Goal: Check status: Check status

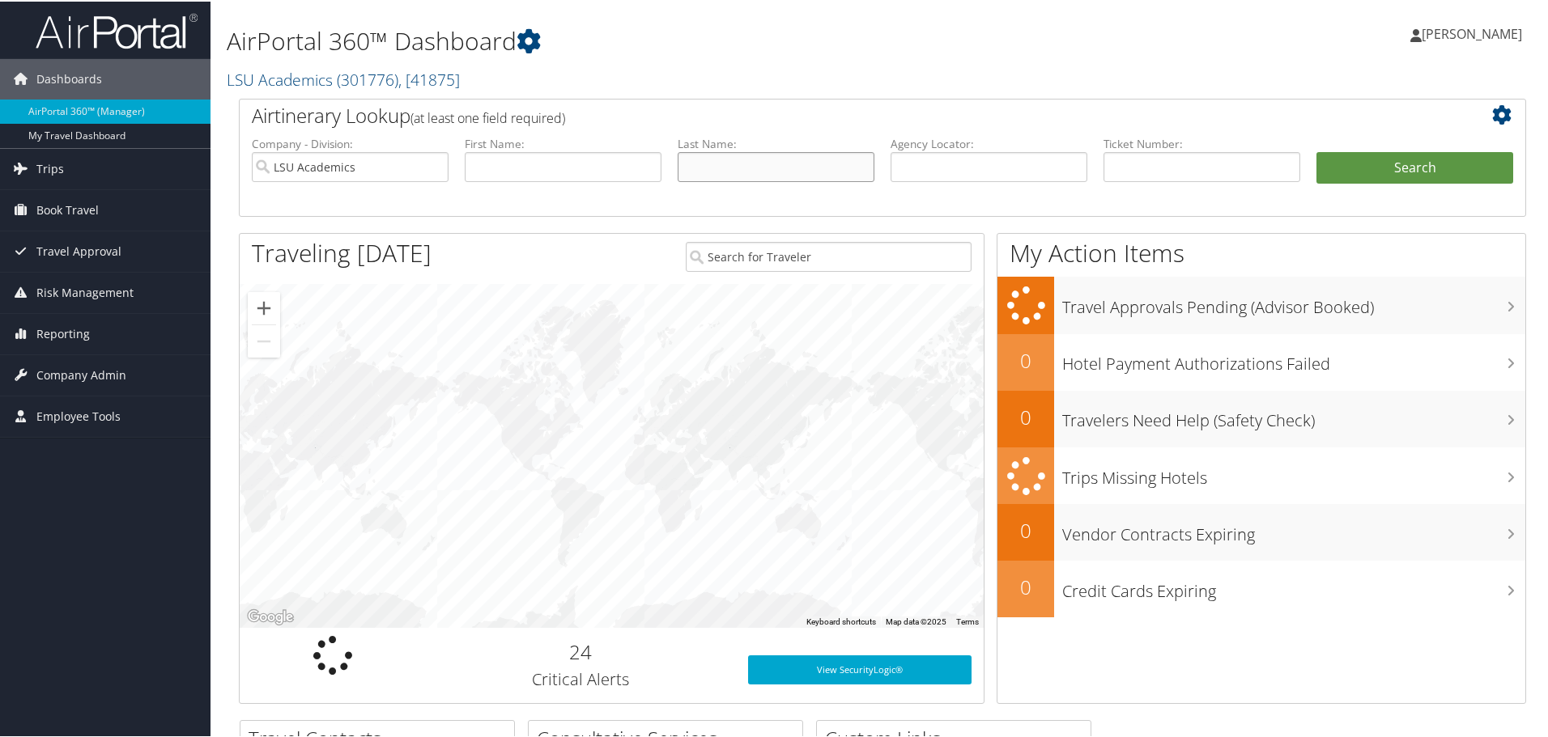
click at [720, 177] on input "text" at bounding box center [776, 166] width 197 height 30
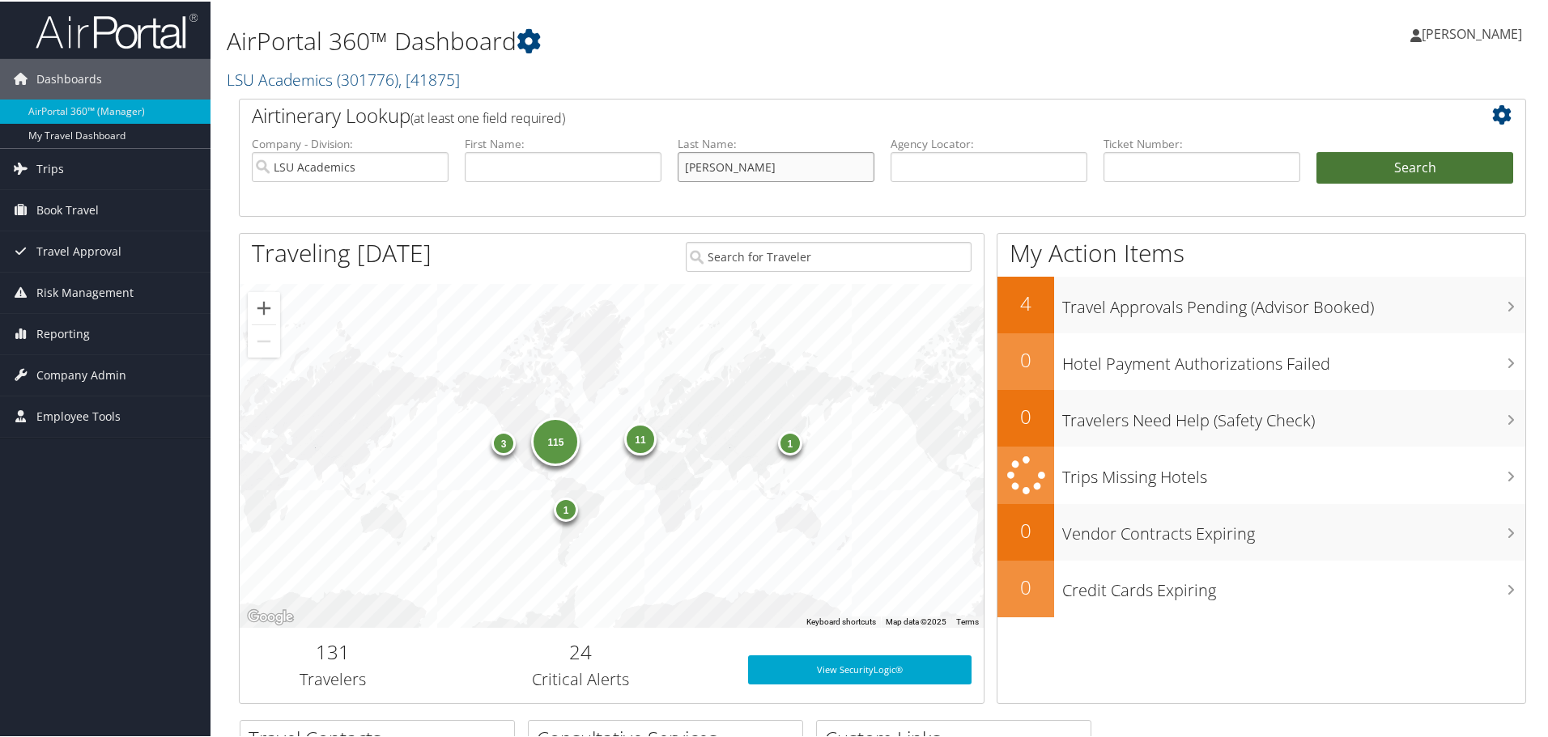
type input "rhodes"
click at [1353, 172] on button "Search" at bounding box center [1414, 167] width 197 height 32
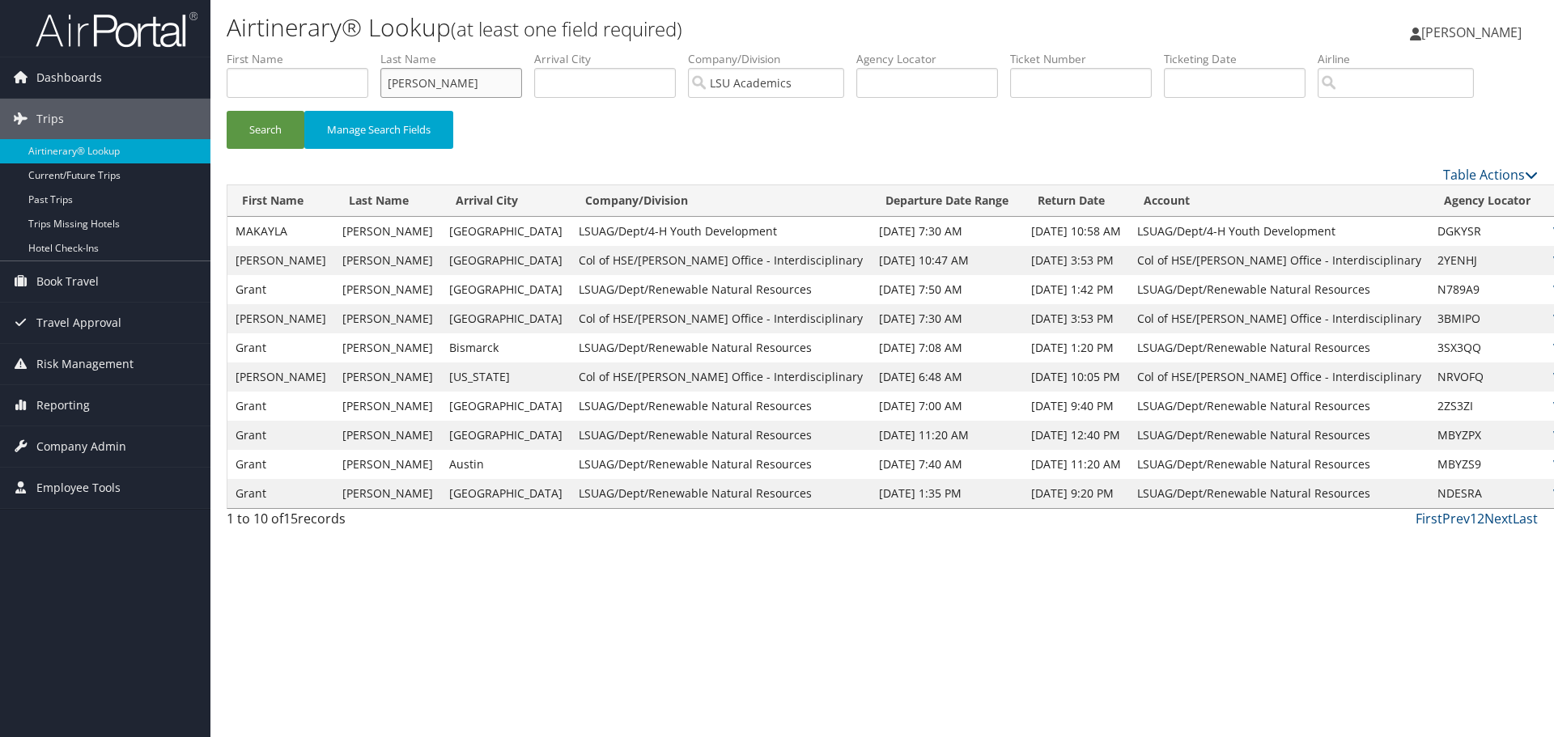
drag, startPoint x: 452, startPoint y: 88, endPoint x: 246, endPoint y: 91, distance: 205.6
click at [246, 51] on ul "First Name Last Name rhodes Departure City Arrival City Company/Division LSU Ac…" at bounding box center [882, 51] width 1311 height 0
click at [1269, 72] on input "text" at bounding box center [1235, 83] width 142 height 30
paste input "0012264264725"
type input "0012264264725"
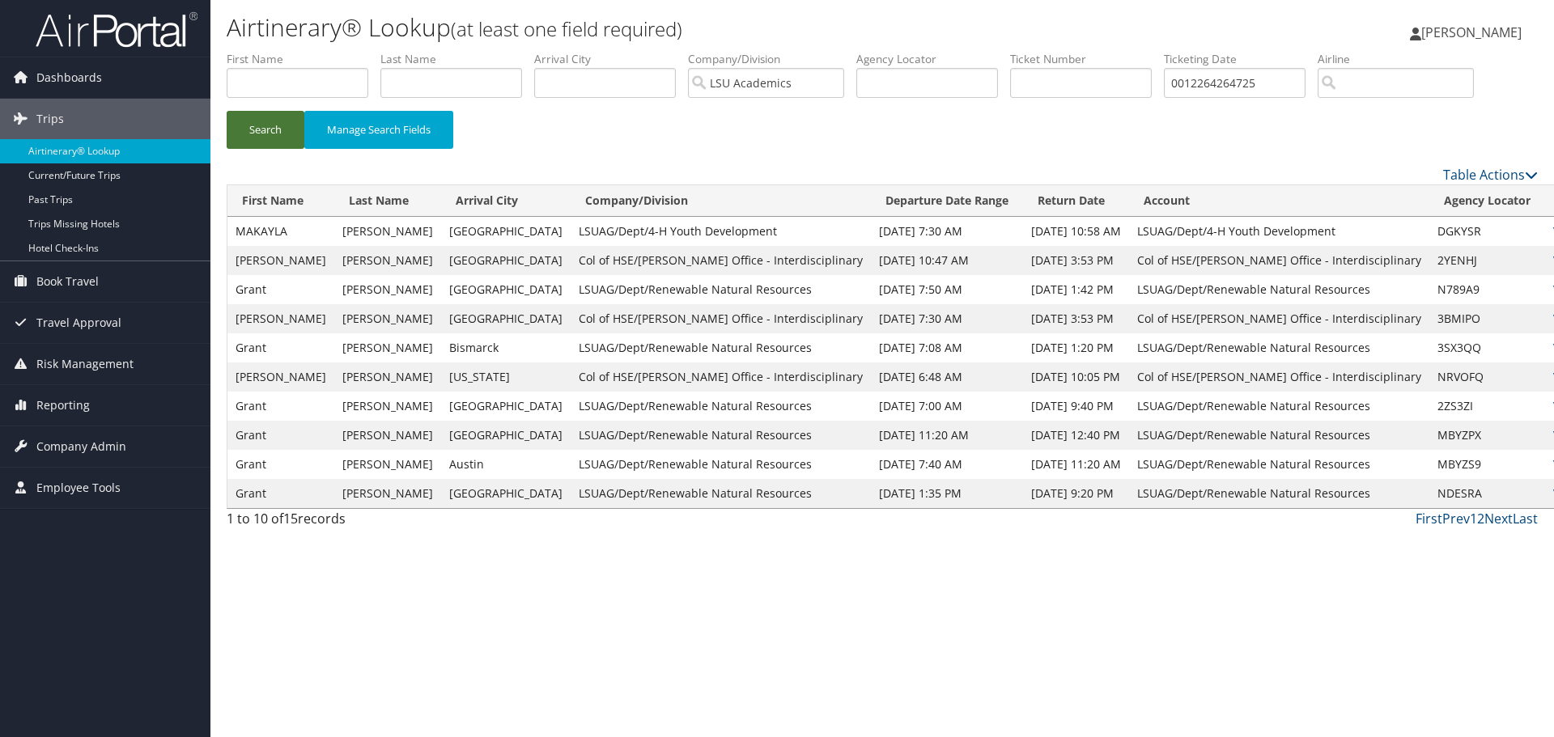
click at [275, 122] on button "Search" at bounding box center [266, 130] width 78 height 38
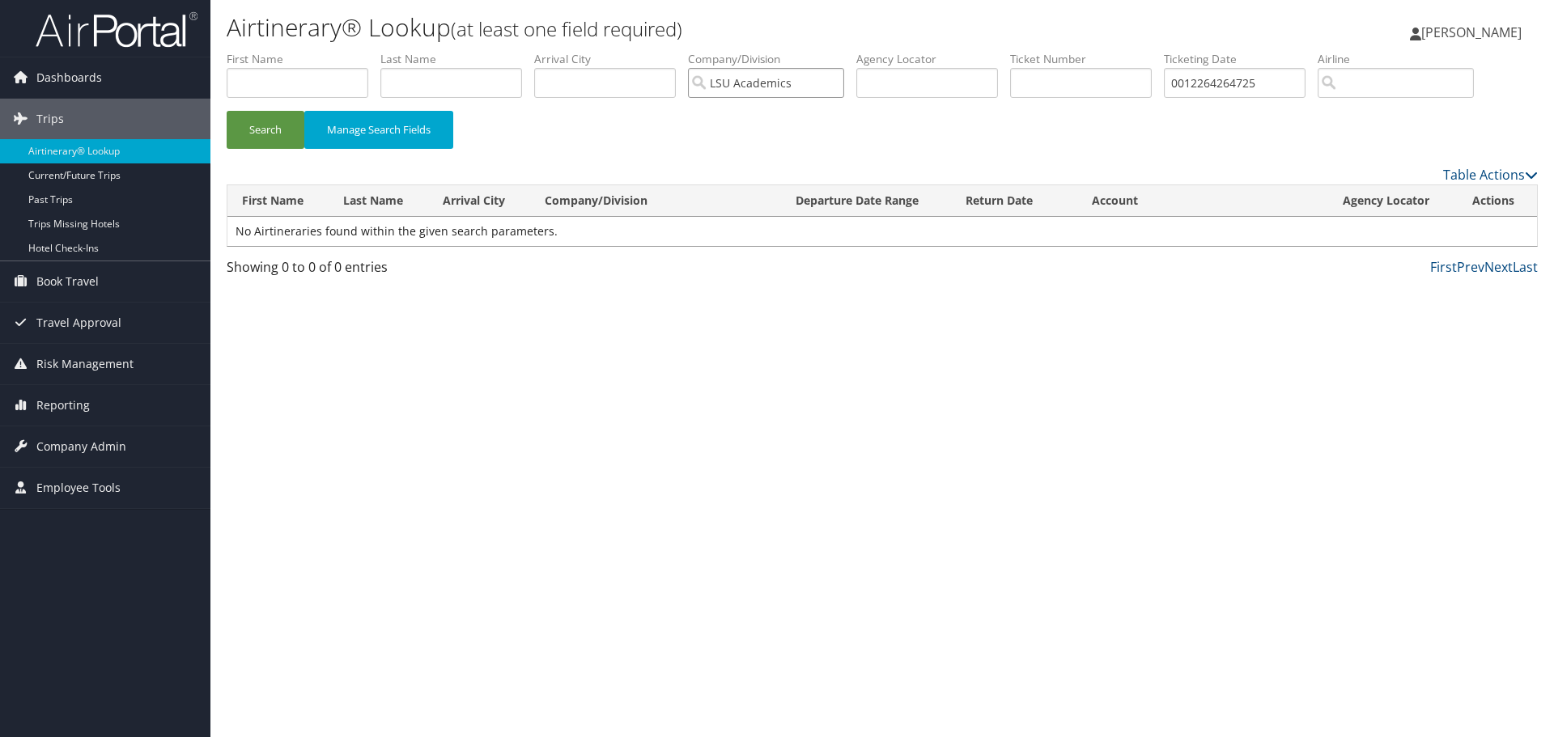
click at [812, 83] on input "LSU Academics" at bounding box center [766, 83] width 156 height 30
drag, startPoint x: 812, startPoint y: 83, endPoint x: 657, endPoint y: 70, distance: 155.2
click at [657, 51] on ul "First Name Last Name Departure City Arrival City Company/Division Airport/City …" at bounding box center [882, 51] width 1311 height 0
click at [282, 130] on button "Search" at bounding box center [266, 130] width 78 height 38
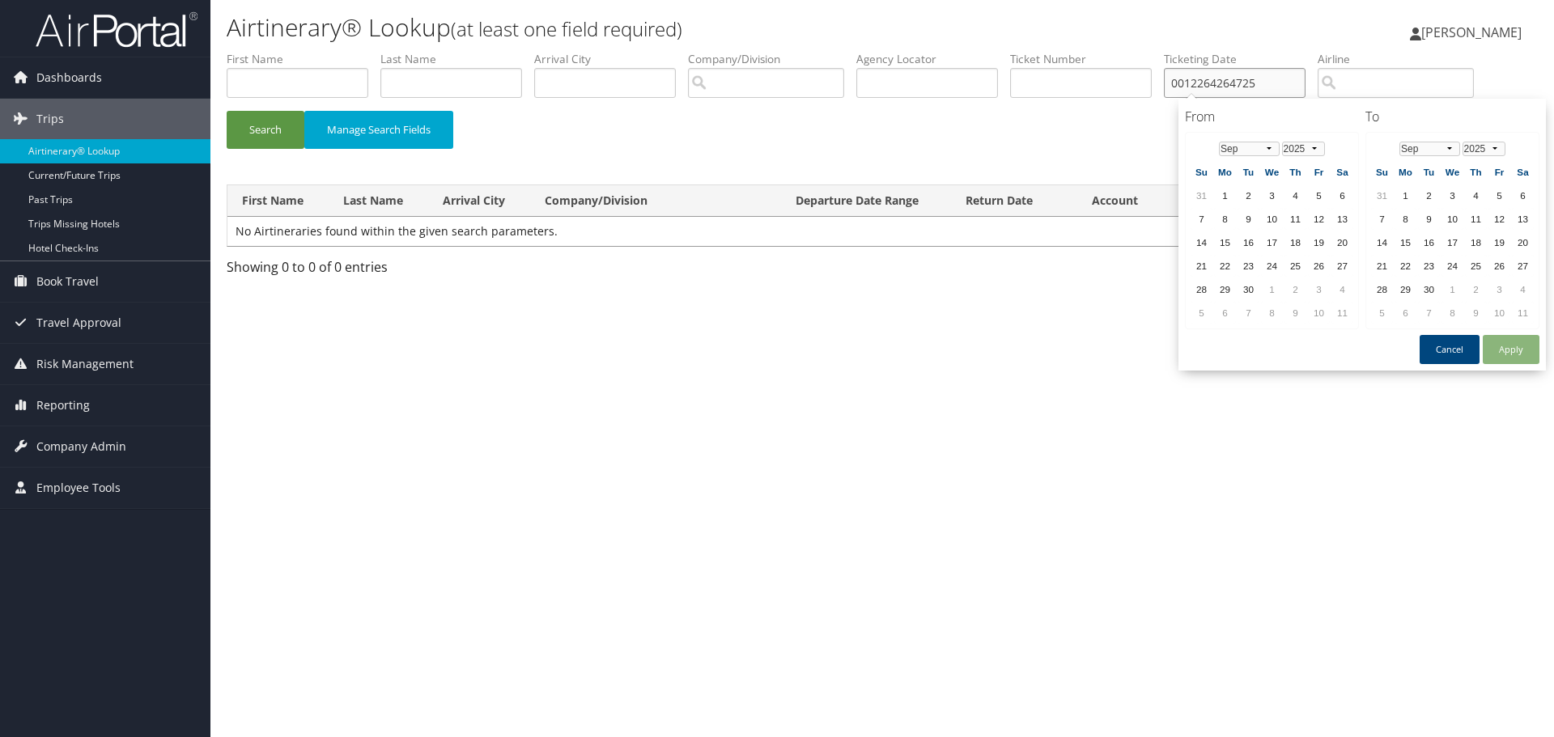
drag, startPoint x: 1293, startPoint y: 94, endPoint x: 1151, endPoint y: 71, distance: 143.5
click at [1151, 51] on ul "First Name Last Name Departure City Arrival City Company/Division Airport/City …" at bounding box center [882, 51] width 1311 height 0
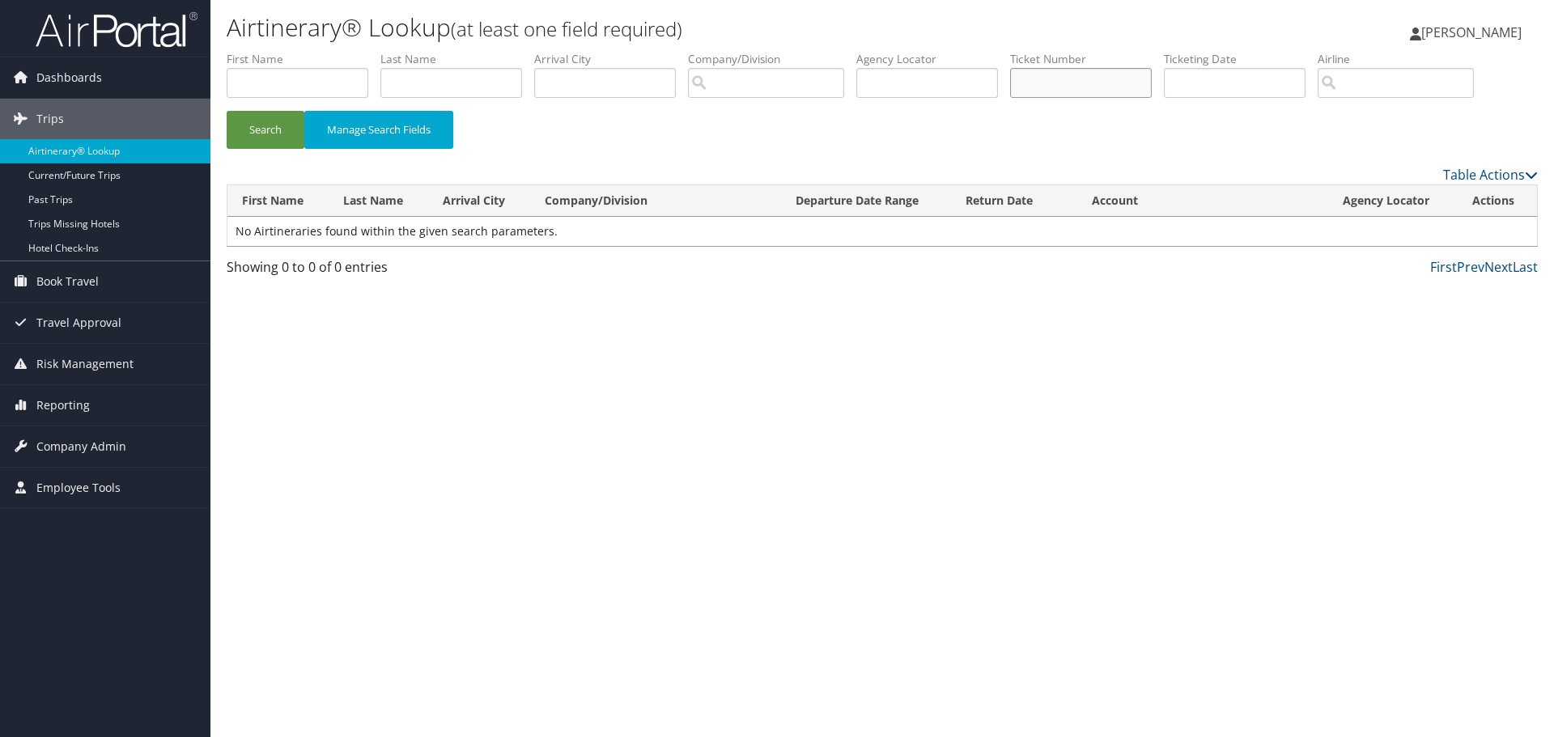
paste input "0012264264725"
type input "0012264264725"
click at [270, 123] on button "Search" at bounding box center [266, 130] width 78 height 38
click at [1152, 81] on input "0012264264725" at bounding box center [1081, 83] width 142 height 30
drag, startPoint x: 1153, startPoint y: 81, endPoint x: 883, endPoint y: 40, distance: 272.6
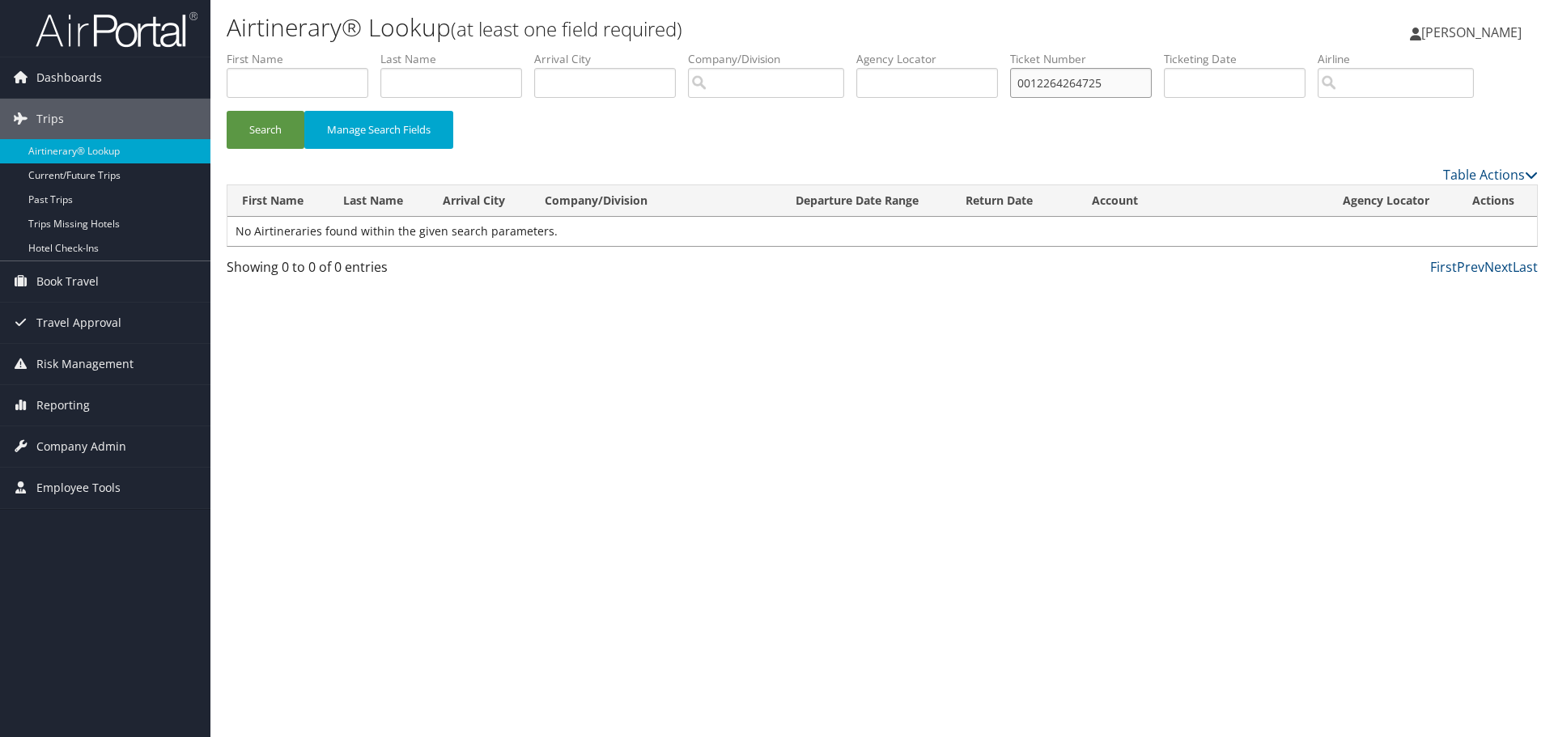
click at [883, 40] on div "Airtinerary® Lookup (at least one field required) DeAnna Landry DeAnna Landry M…" at bounding box center [882, 368] width 1344 height 737
click at [243, 83] on input "text" at bounding box center [298, 83] width 142 height 30
type input "[PERSON_NAME]"
click at [259, 134] on button "Search" at bounding box center [266, 130] width 78 height 38
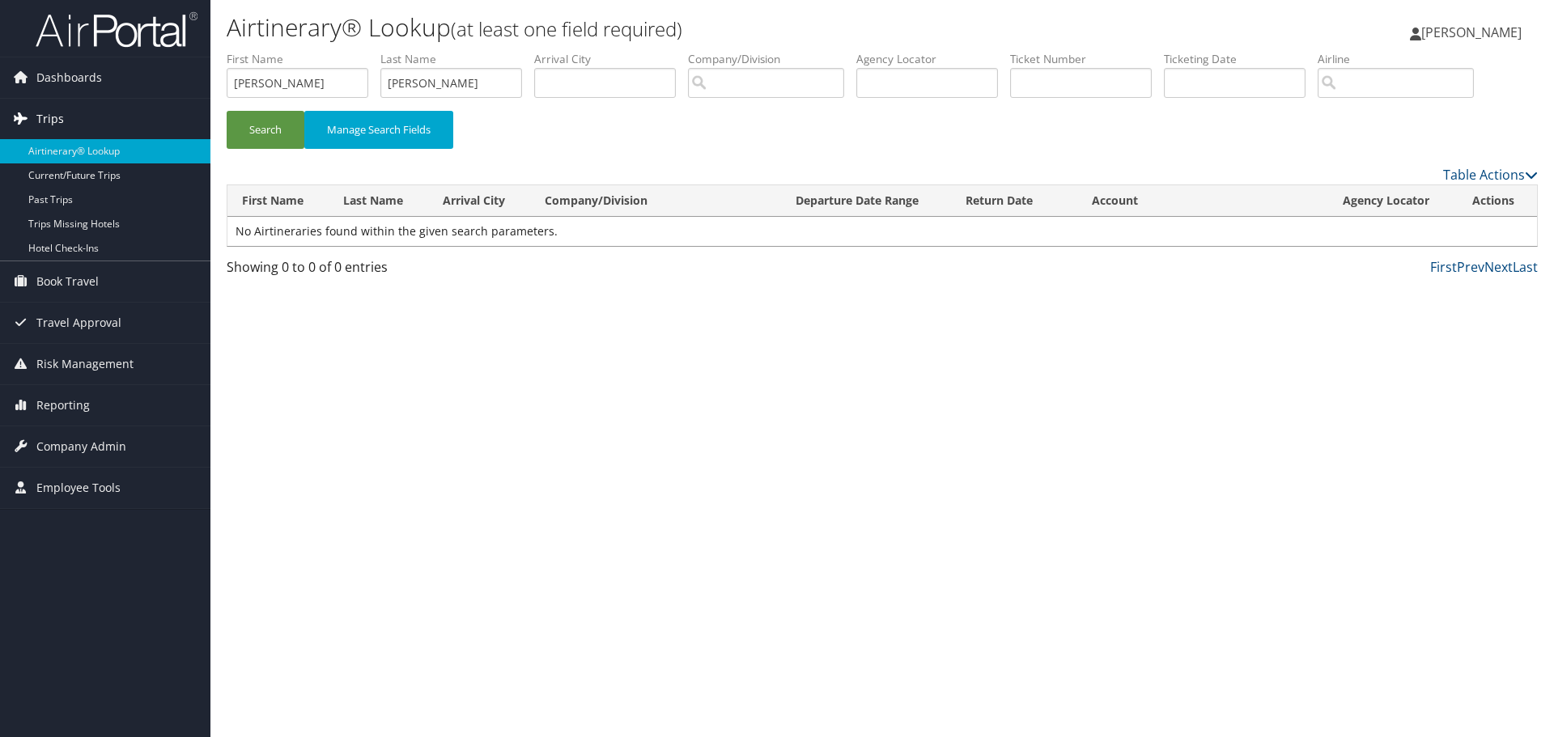
click at [71, 117] on link "Trips" at bounding box center [105, 119] width 210 height 40
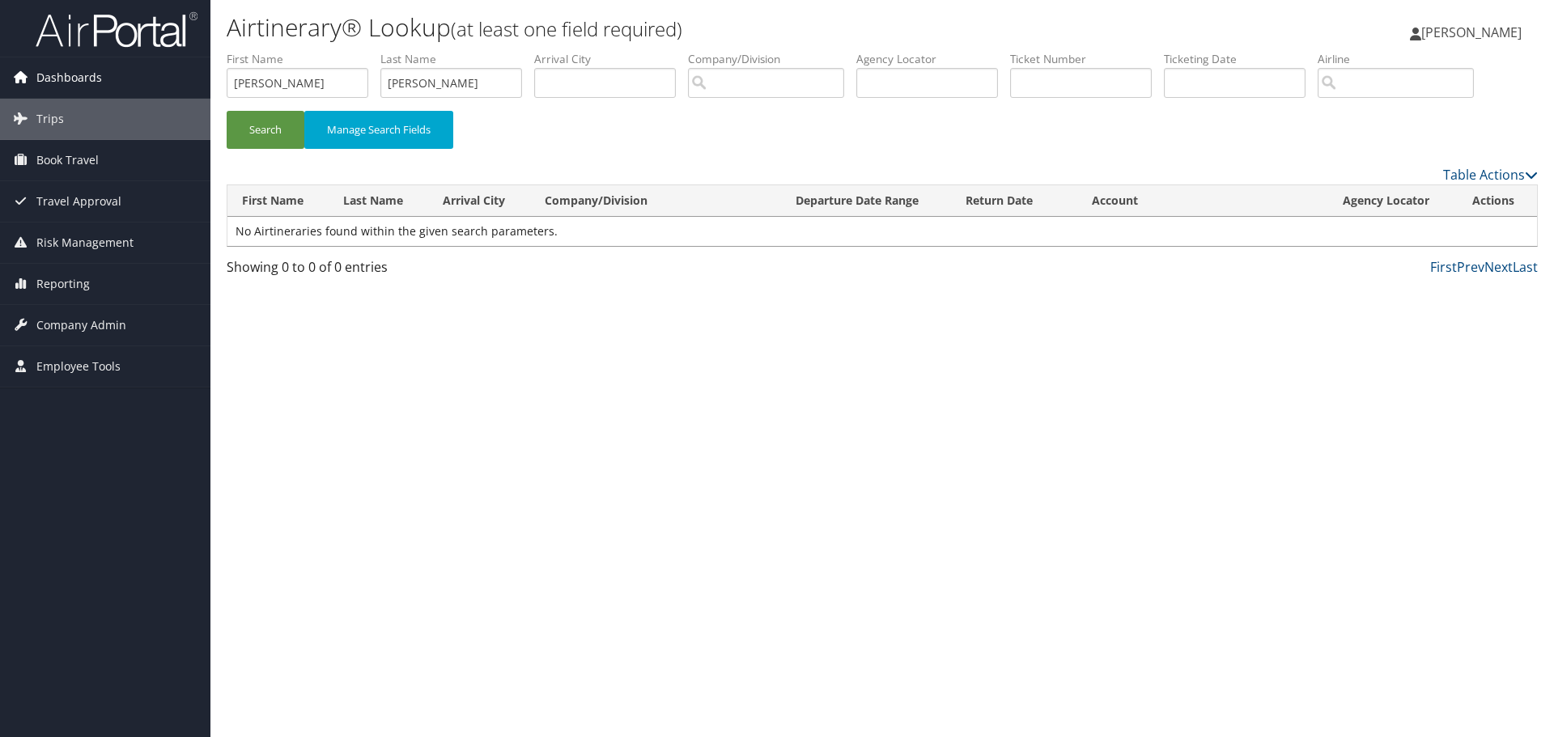
click at [74, 82] on span "Dashboards" at bounding box center [69, 77] width 66 height 40
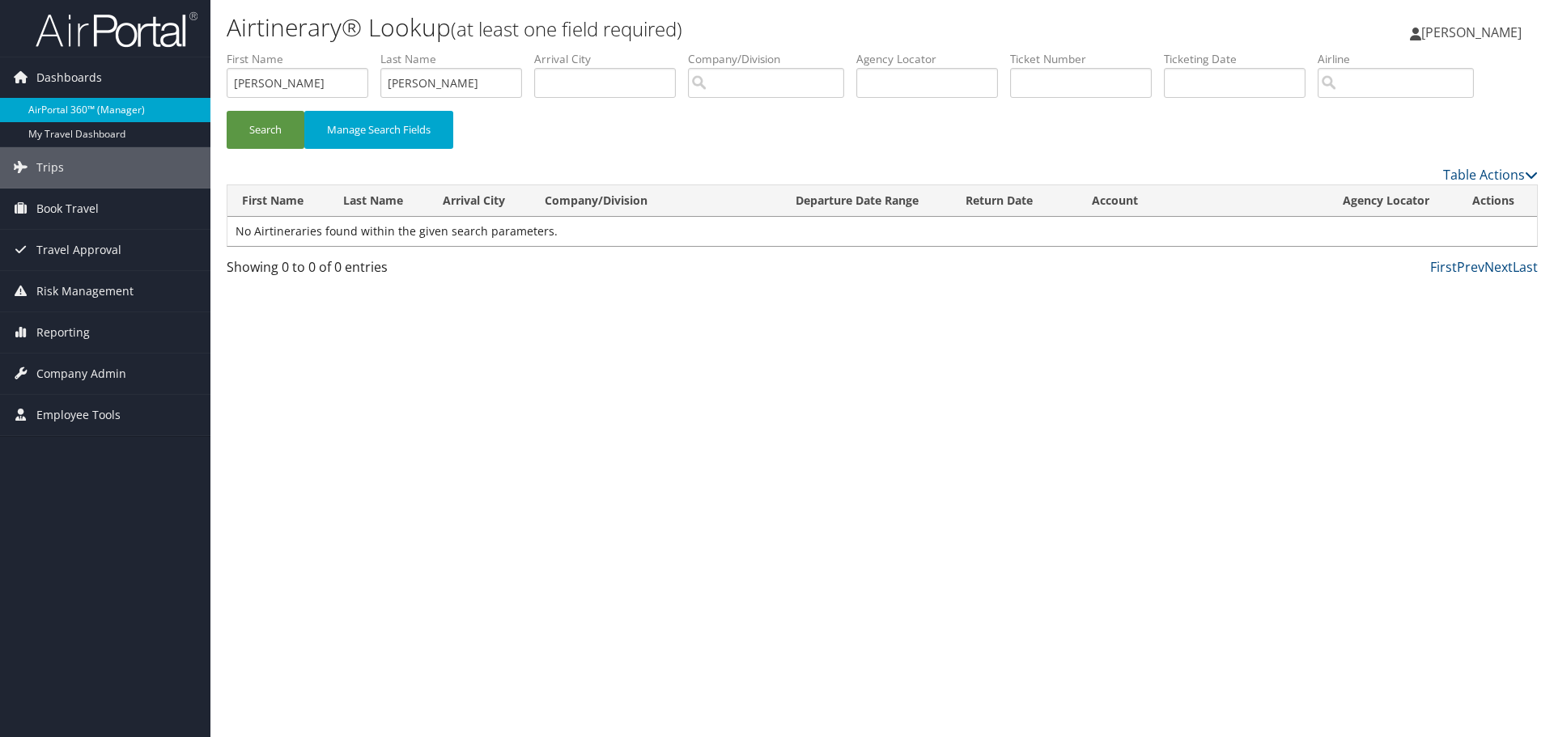
click at [121, 109] on link "AirPortal 360™ (Manager)" at bounding box center [105, 110] width 210 height 24
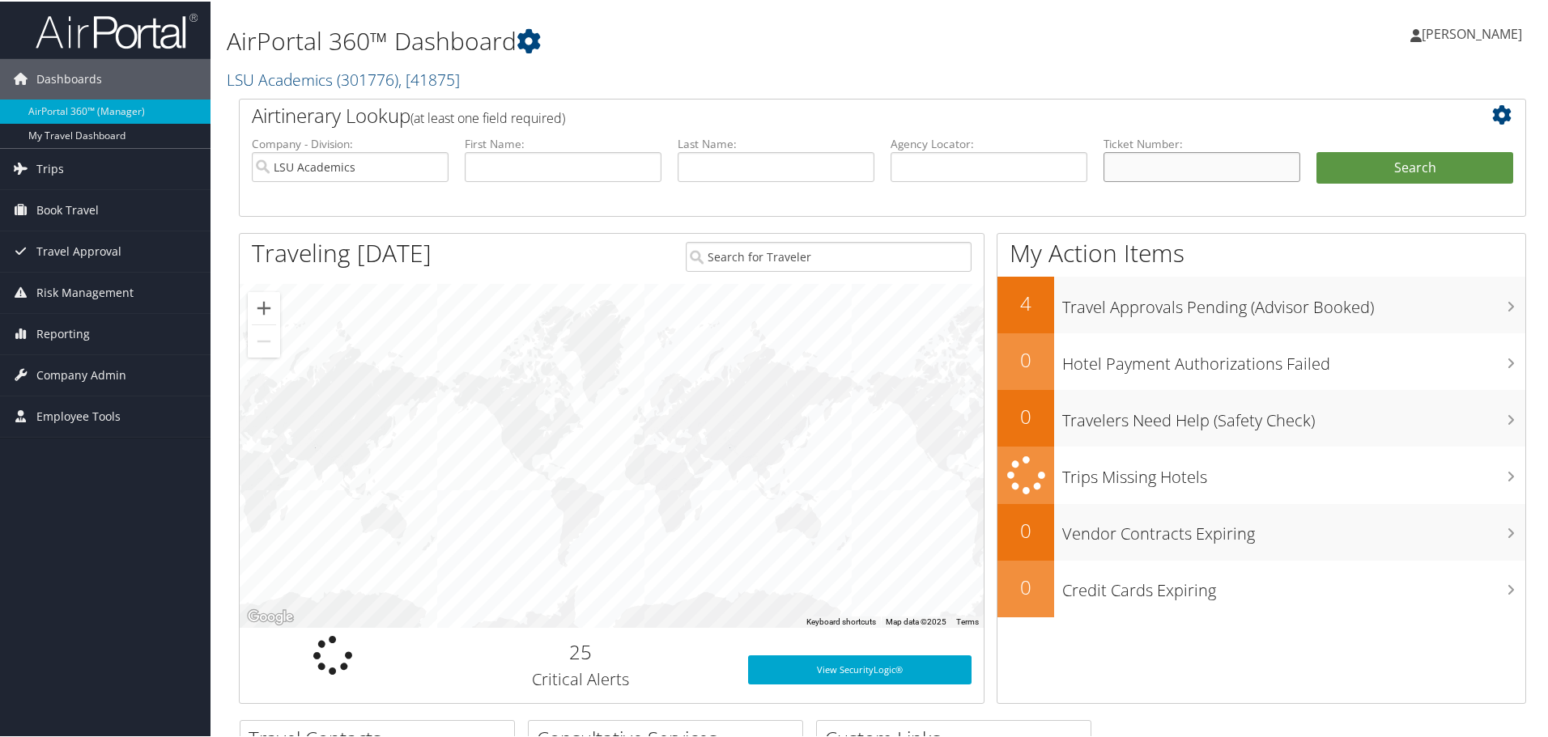
paste input "0012264264725"
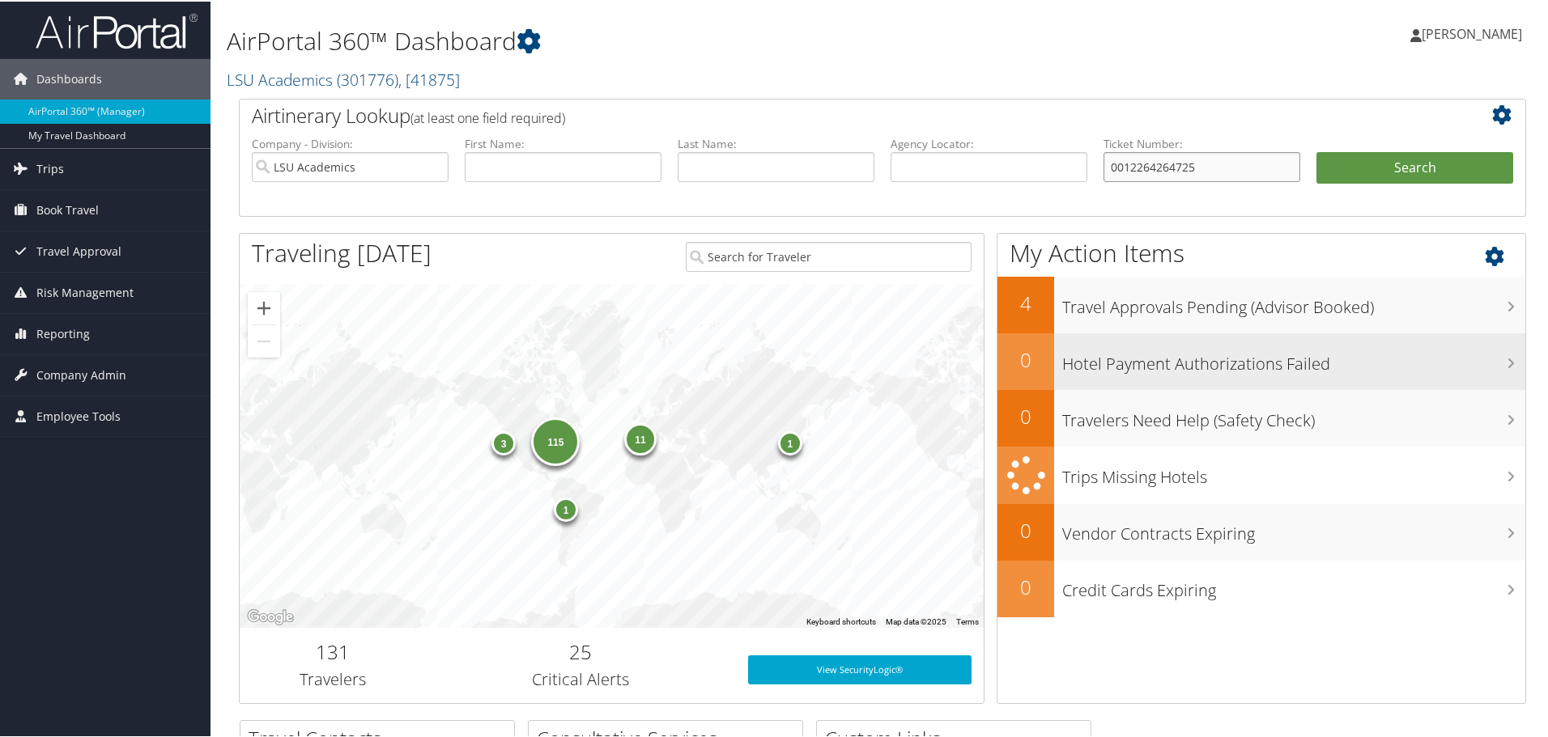
type input "0012264264725"
click at [1316, 151] on button "Search" at bounding box center [1414, 167] width 197 height 32
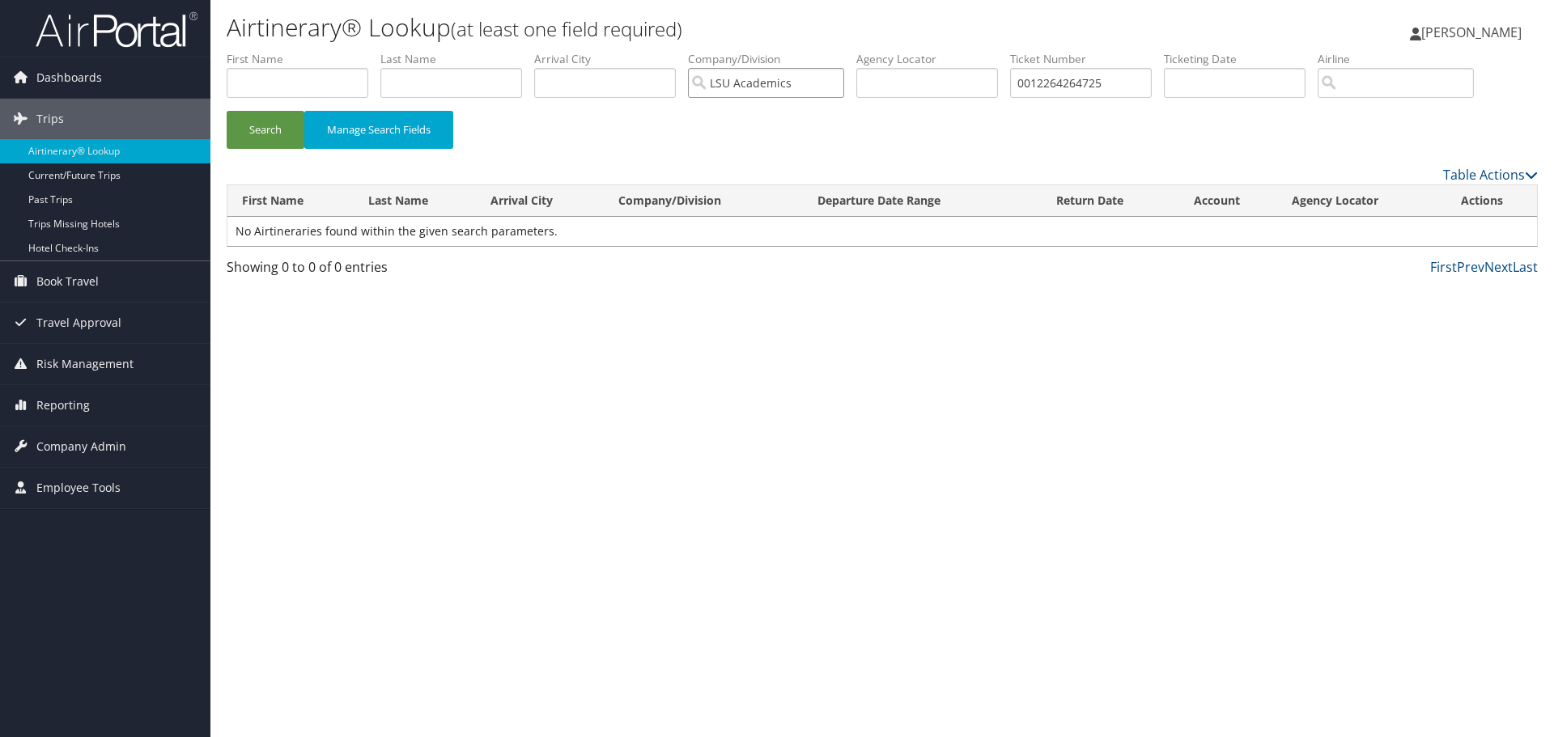
click at [841, 85] on input "LSU Academics" at bounding box center [766, 83] width 156 height 30
click at [83, 81] on span "Dashboards" at bounding box center [69, 77] width 66 height 40
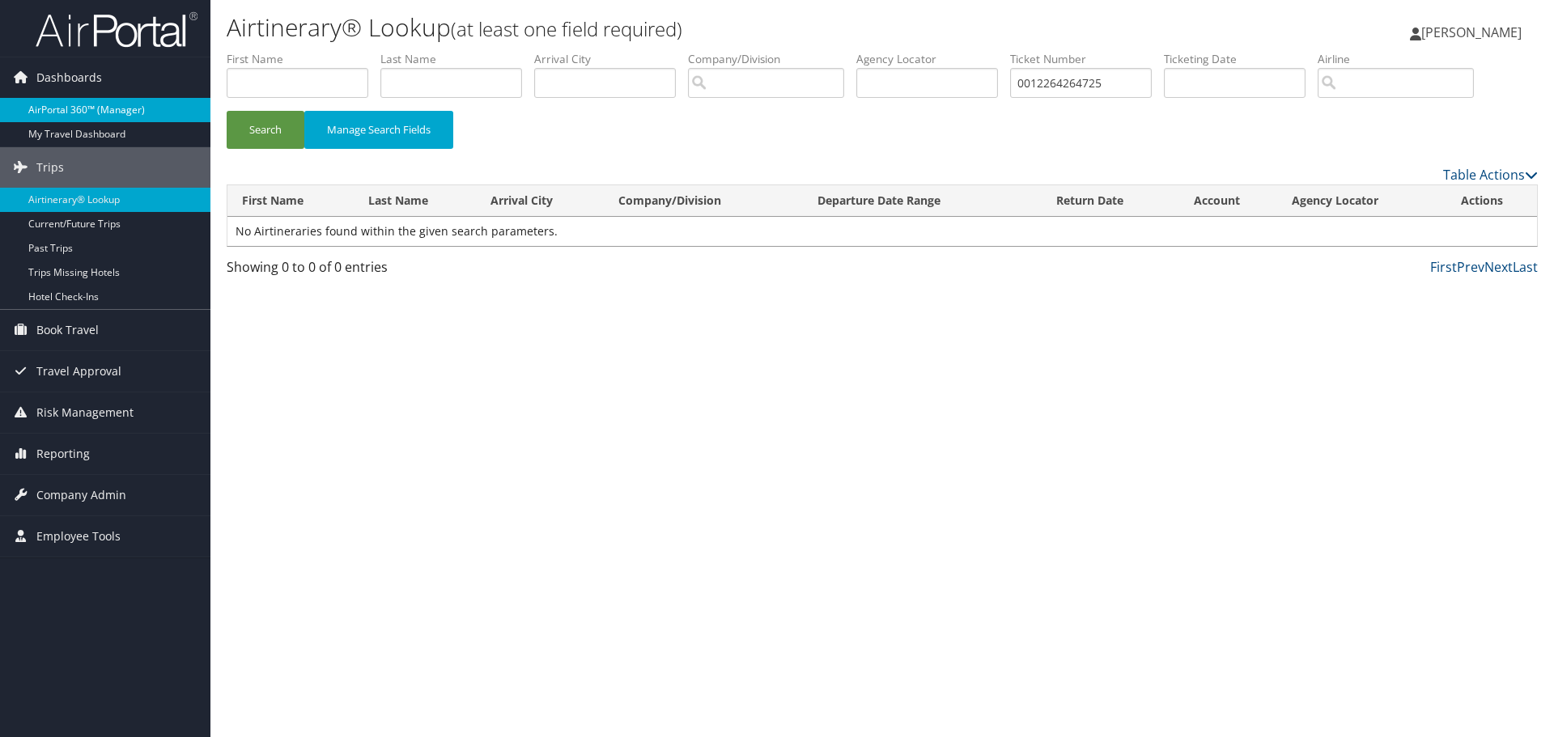
click at [125, 104] on link "AirPortal 360™ (Manager)" at bounding box center [105, 110] width 210 height 24
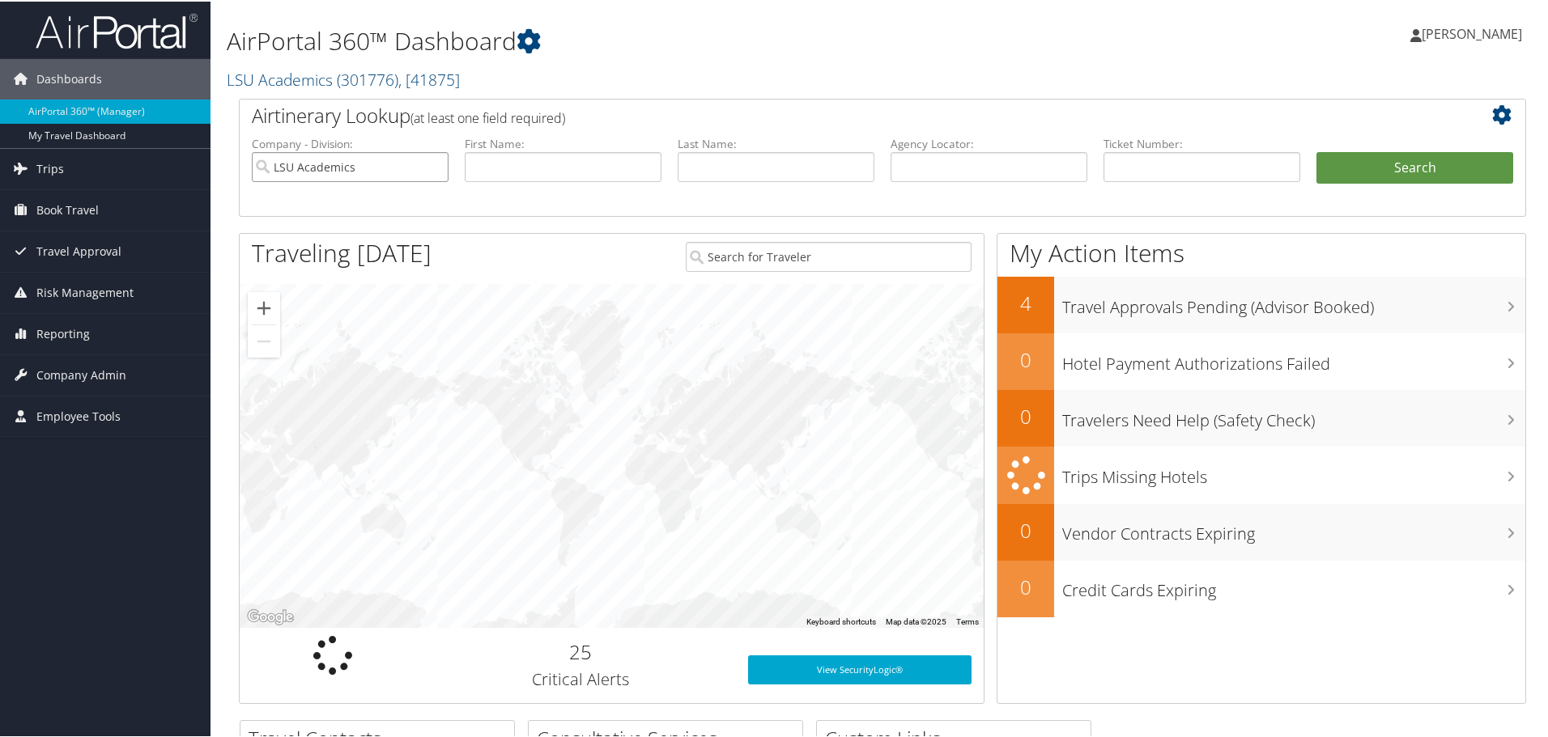
click at [434, 166] on input "LSU Academics" at bounding box center [350, 166] width 197 height 30
click at [573, 166] on input "text" at bounding box center [563, 166] width 197 height 30
type input "[PERSON_NAME]"
type input "4"
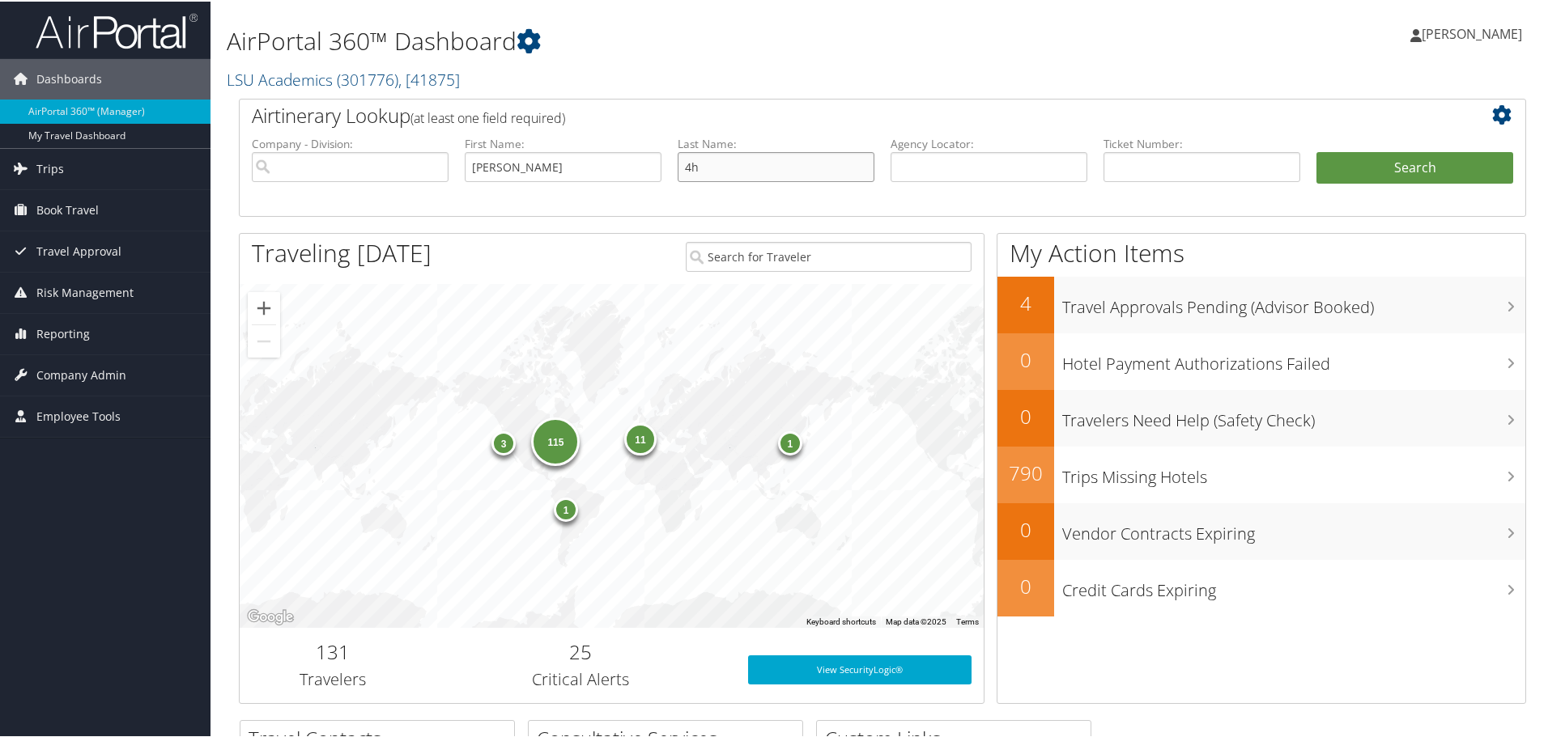
type input "4"
type input "[PERSON_NAME]"
click at [1396, 147] on ul "Company - Division: First Name: stephanie Last Name: rhodes Agency Locator: Dep…" at bounding box center [882, 174] width 1277 height 81
click at [1396, 164] on button "Search" at bounding box center [1414, 167] width 197 height 32
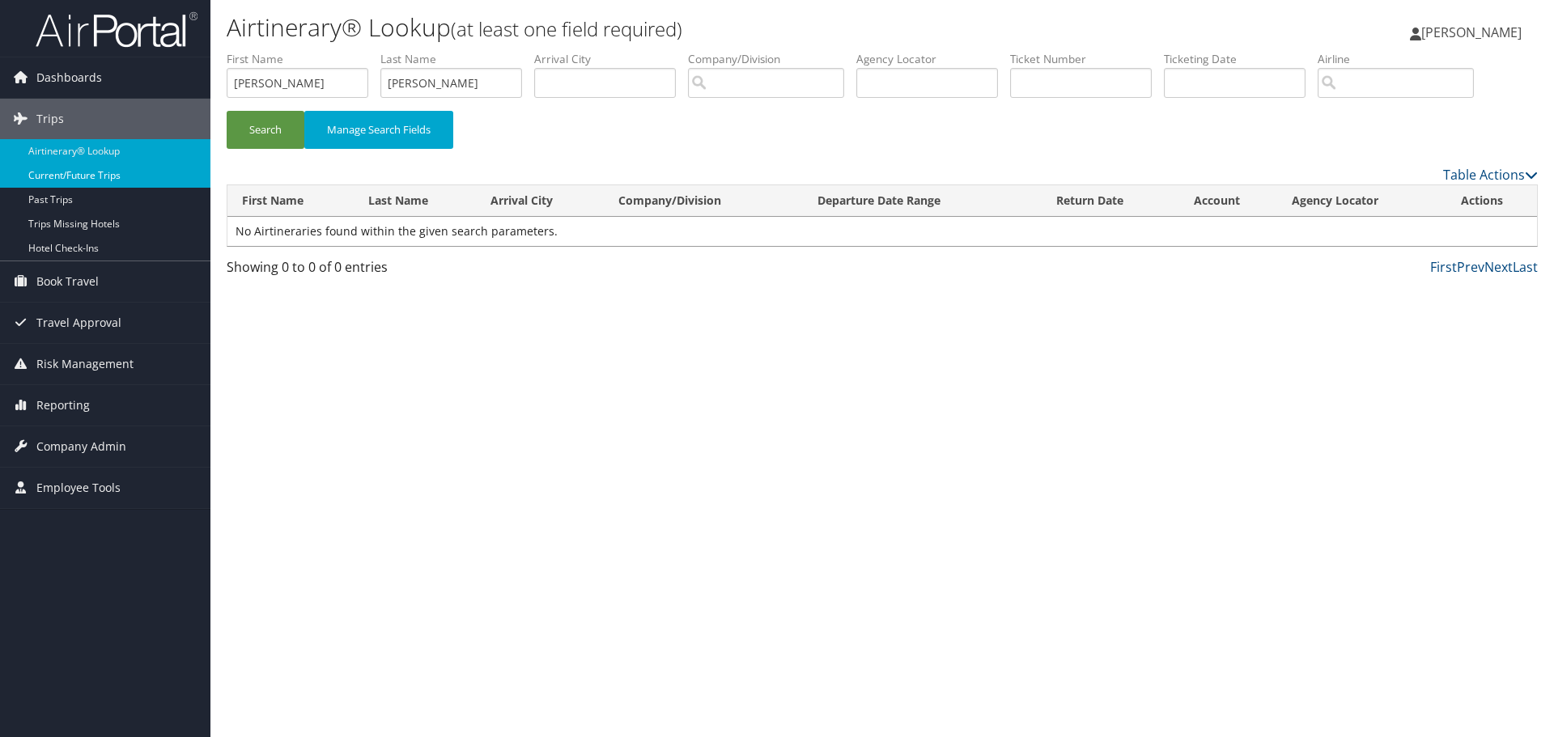
click at [115, 170] on link "Current/Future Trips" at bounding box center [105, 176] width 210 height 24
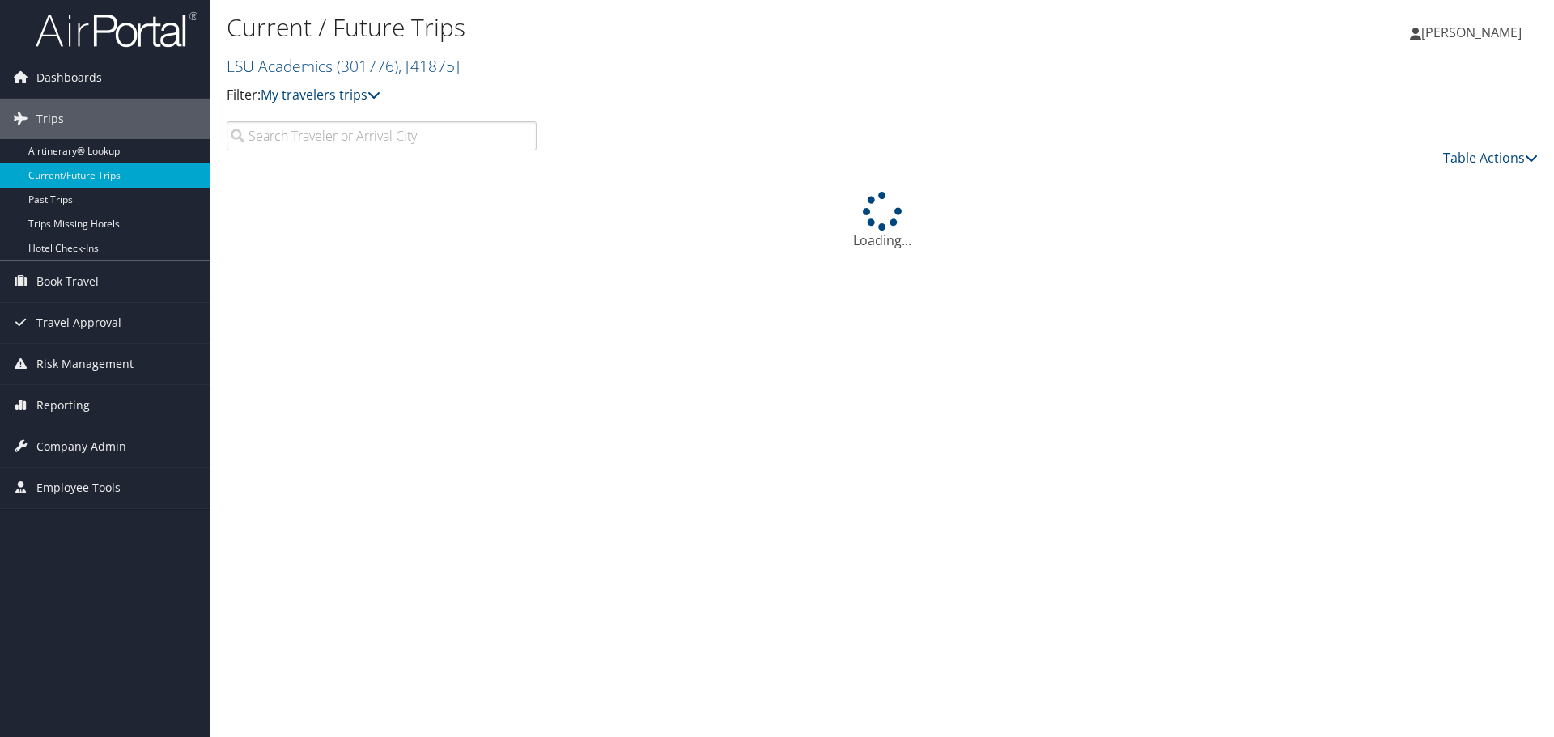
click at [474, 135] on input "search" at bounding box center [382, 135] width 310 height 29
type input "[PERSON_NAME]"
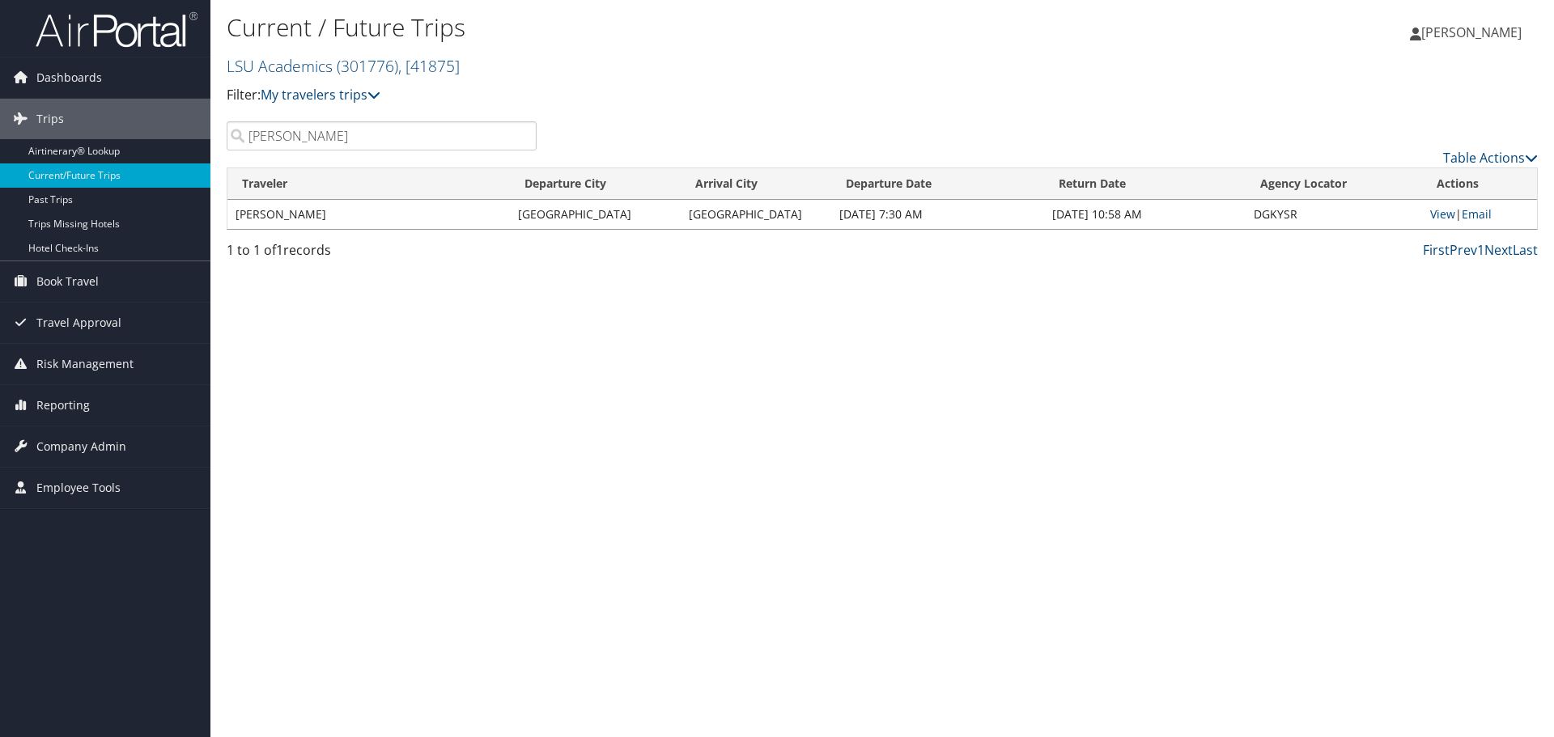
click at [524, 138] on input "[PERSON_NAME]" at bounding box center [382, 135] width 310 height 29
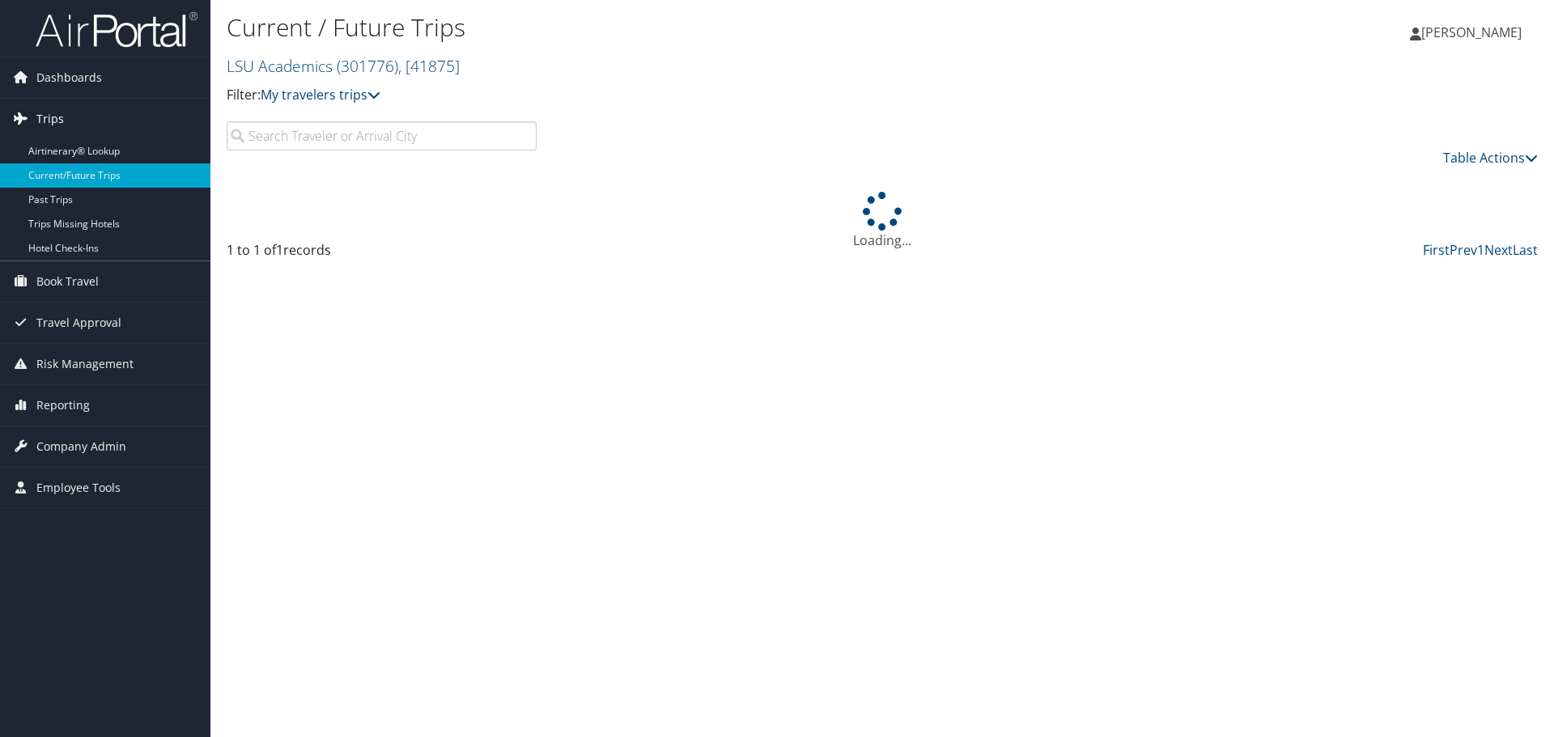
click at [79, 120] on link "Trips" at bounding box center [105, 119] width 210 height 40
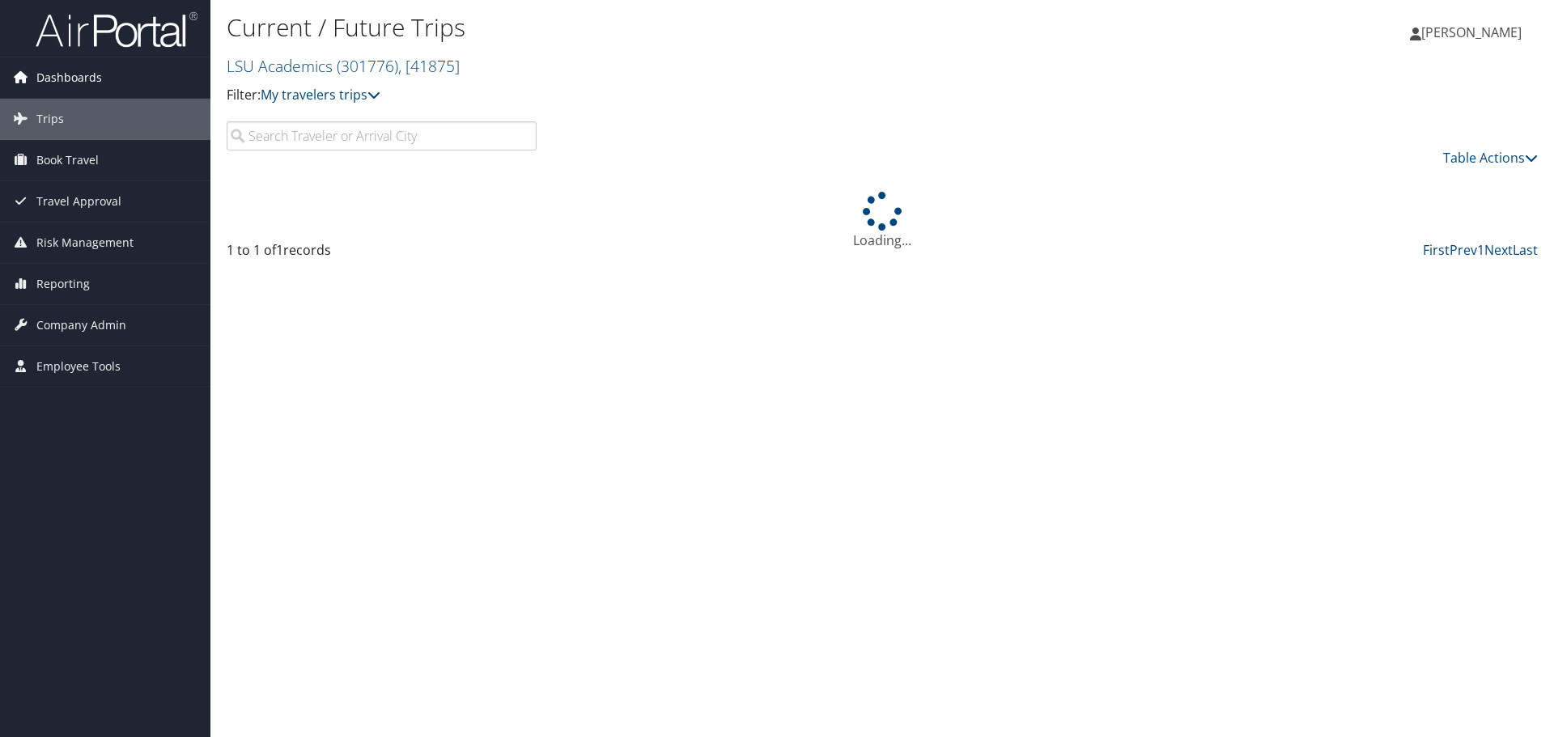
click at [107, 79] on link "Dashboards" at bounding box center [105, 77] width 210 height 40
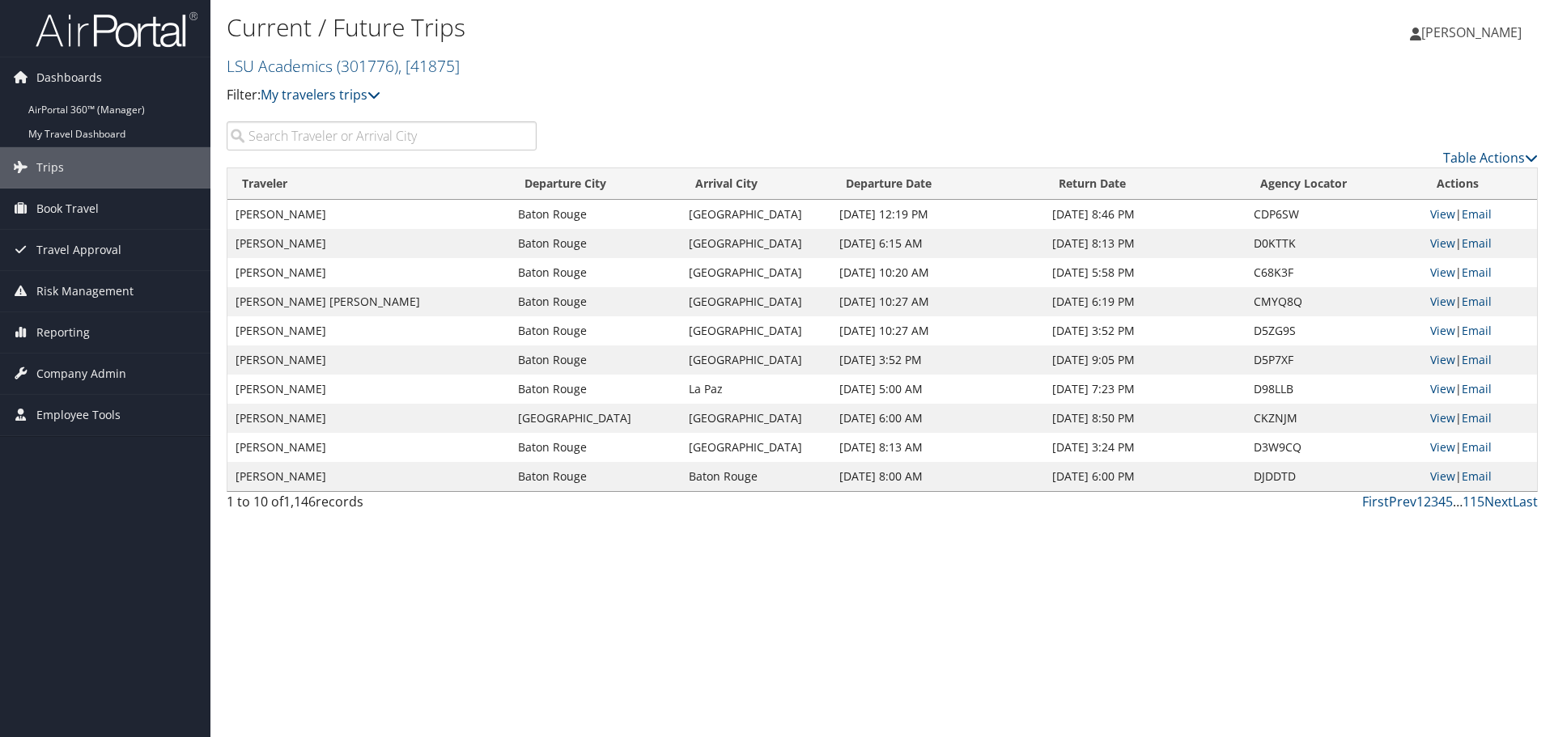
click at [427, 139] on input "search" at bounding box center [382, 135] width 310 height 29
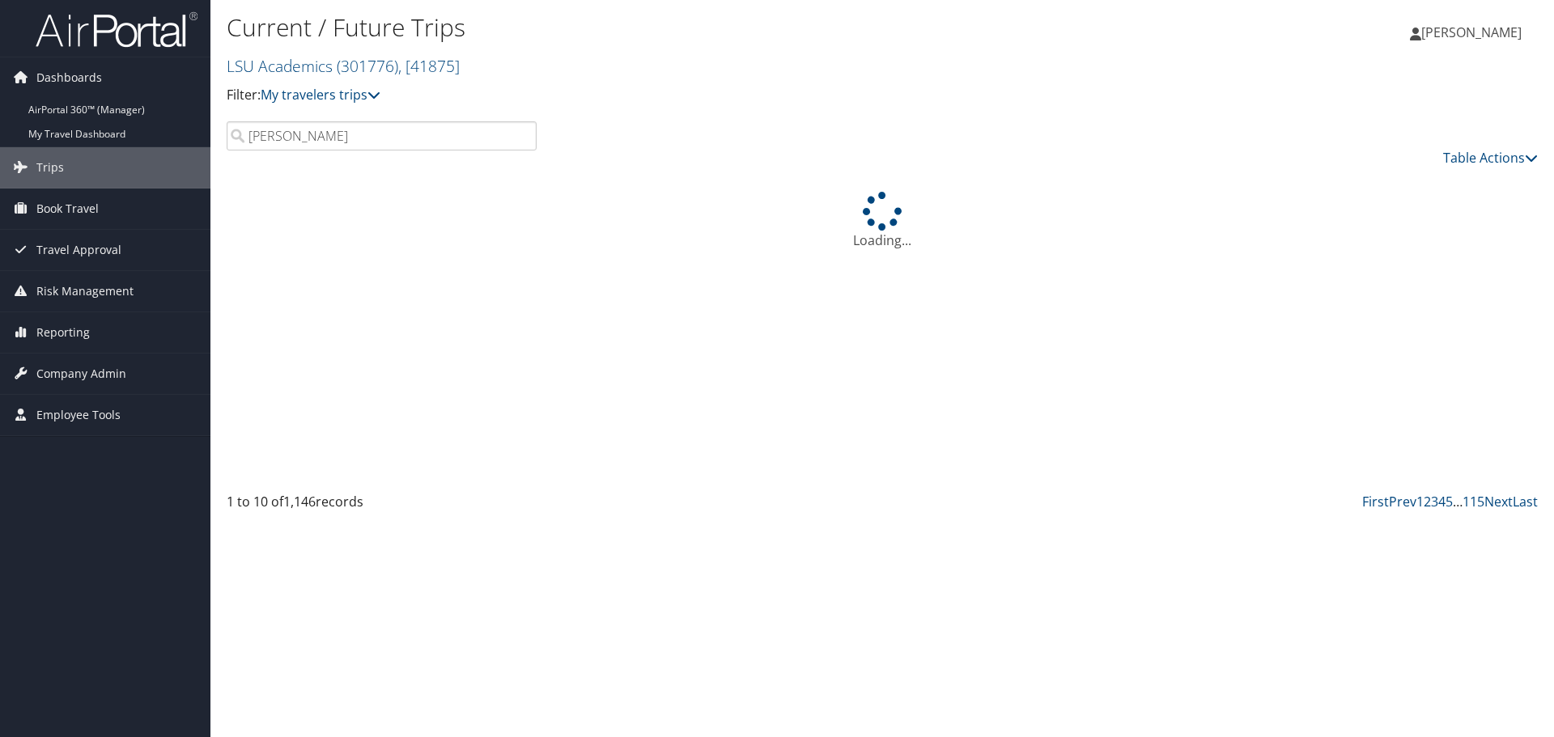
type input "[PERSON_NAME]"
